Goal: Transaction & Acquisition: Purchase product/service

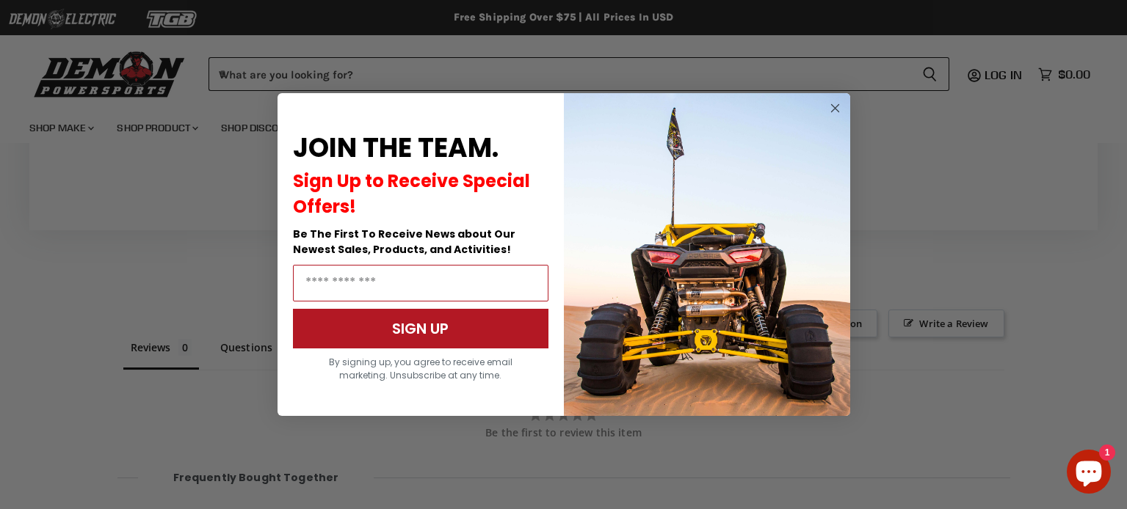
scroll to position [929, 0]
